Goal: Task Accomplishment & Management: Manage account settings

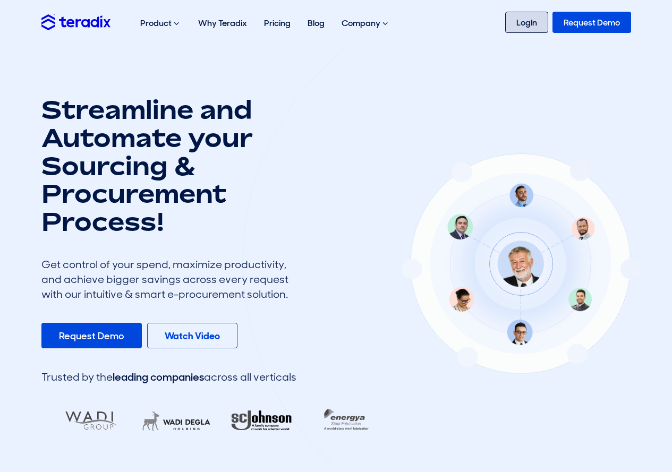
click at [517, 31] on link "Login" at bounding box center [526, 22] width 43 height 21
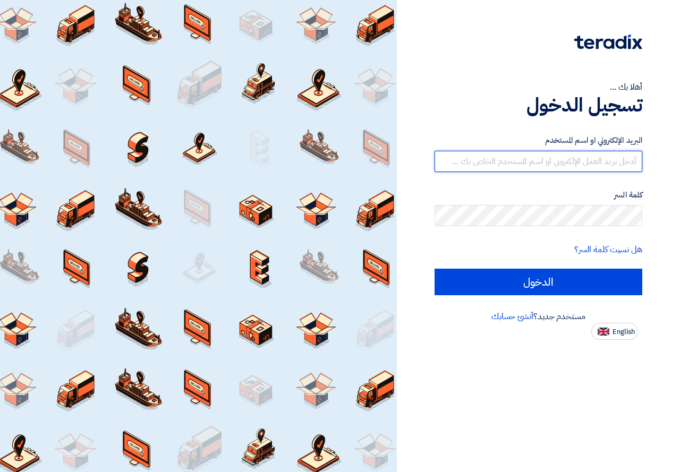
click at [507, 165] on input "text" at bounding box center [538, 161] width 208 height 21
type input "sales1@vtec-eg.com"
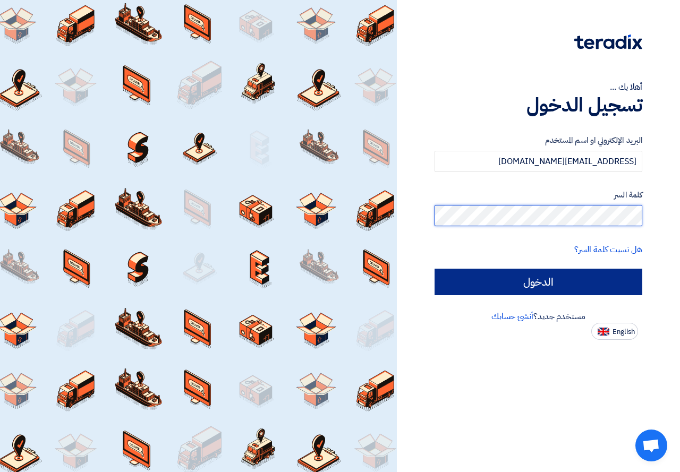
click at [434, 269] on input "الدخول" at bounding box center [538, 282] width 208 height 27
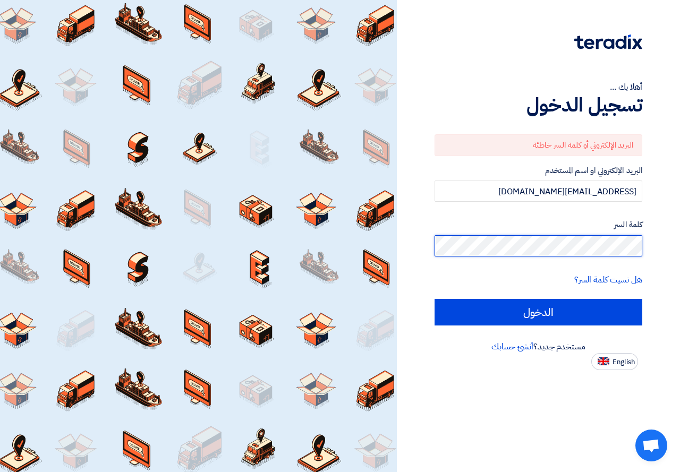
click at [434, 299] on input "الدخول" at bounding box center [538, 312] width 208 height 27
